Goal: Task Accomplishment & Management: Manage account settings

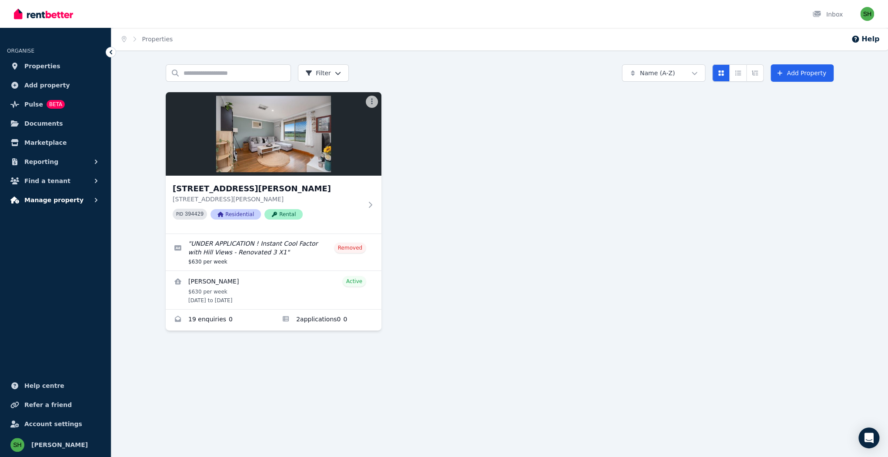
click at [64, 191] on button "Manage property" at bounding box center [55, 199] width 97 height 17
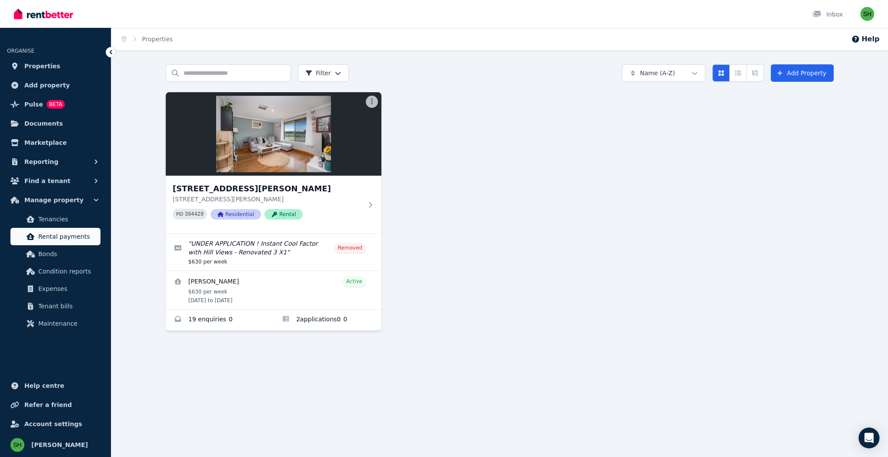
click at [57, 231] on span "Rental payments" at bounding box center [67, 236] width 59 height 10
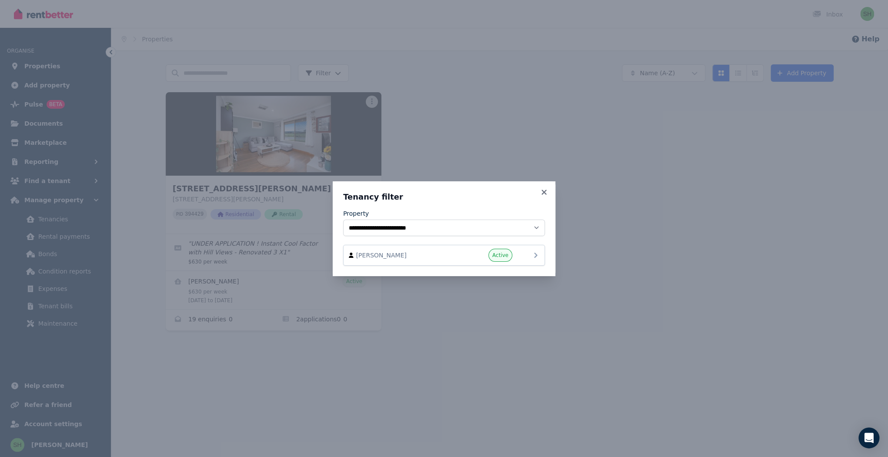
click at [531, 250] on icon at bounding box center [536, 255] width 10 height 10
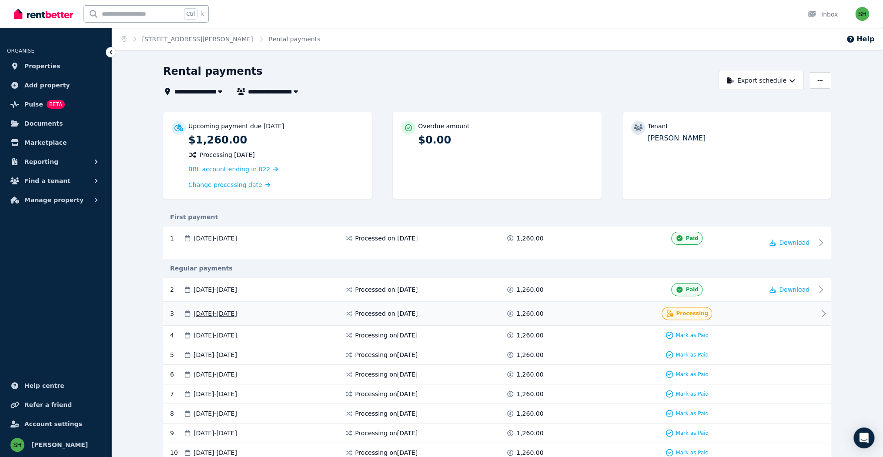
click at [818, 308] on icon at bounding box center [823, 313] width 10 height 10
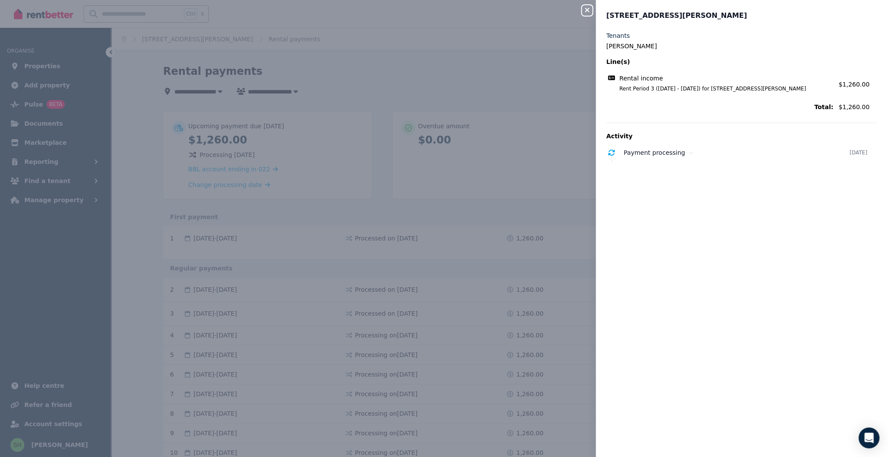
click at [593, 7] on icon "button" at bounding box center [587, 10] width 10 height 7
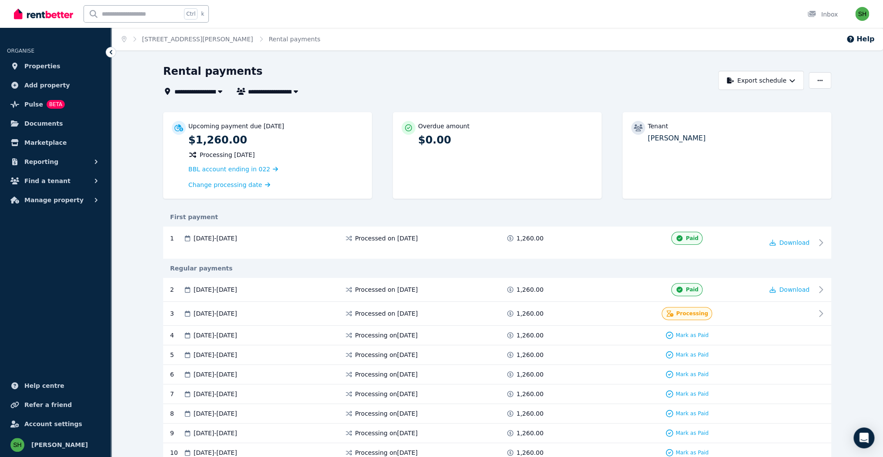
click at [507, 64] on div "Rental payments" at bounding box center [438, 72] width 550 height 17
click at [461, 64] on div "Rental payments" at bounding box center [438, 72] width 550 height 17
click at [397, 64] on div "Rental payments" at bounding box center [438, 72] width 550 height 17
click at [396, 64] on div "Rental payments" at bounding box center [438, 72] width 550 height 17
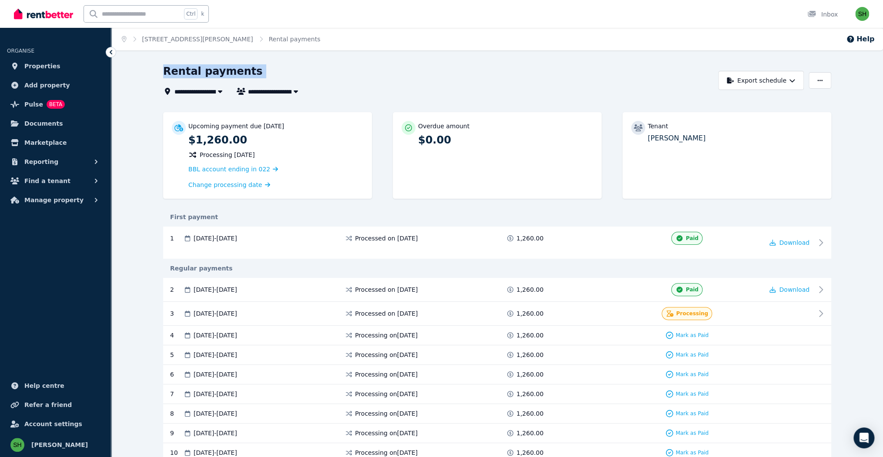
drag, startPoint x: 396, startPoint y: 54, endPoint x: 372, endPoint y: 56, distance: 24.9
click at [372, 64] on div "Rental payments" at bounding box center [438, 72] width 550 height 17
click at [435, 64] on div "Rental payments" at bounding box center [438, 72] width 550 height 17
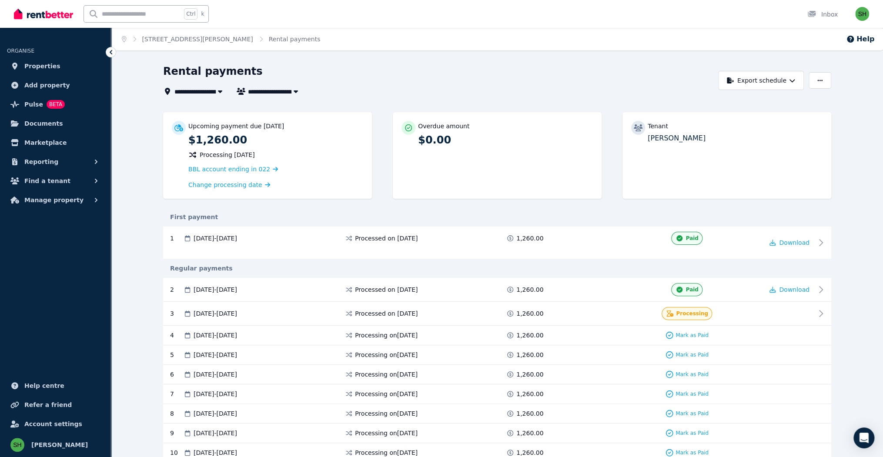
click at [435, 64] on div "Rental payments" at bounding box center [438, 72] width 550 height 17
